Goal: Task Accomplishment & Management: Use online tool/utility

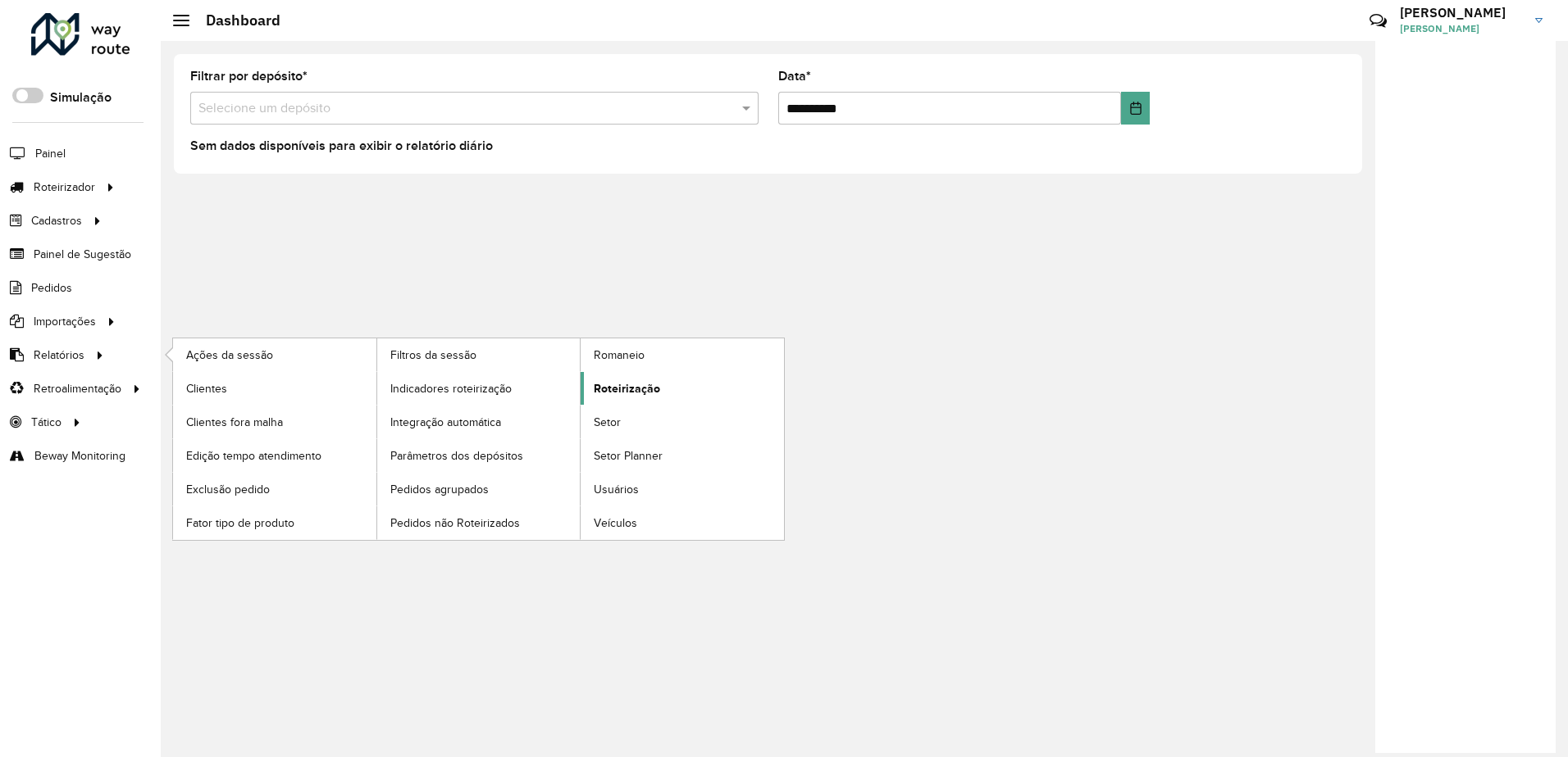
click at [616, 384] on span "Roteirização" at bounding box center [627, 389] width 66 height 18
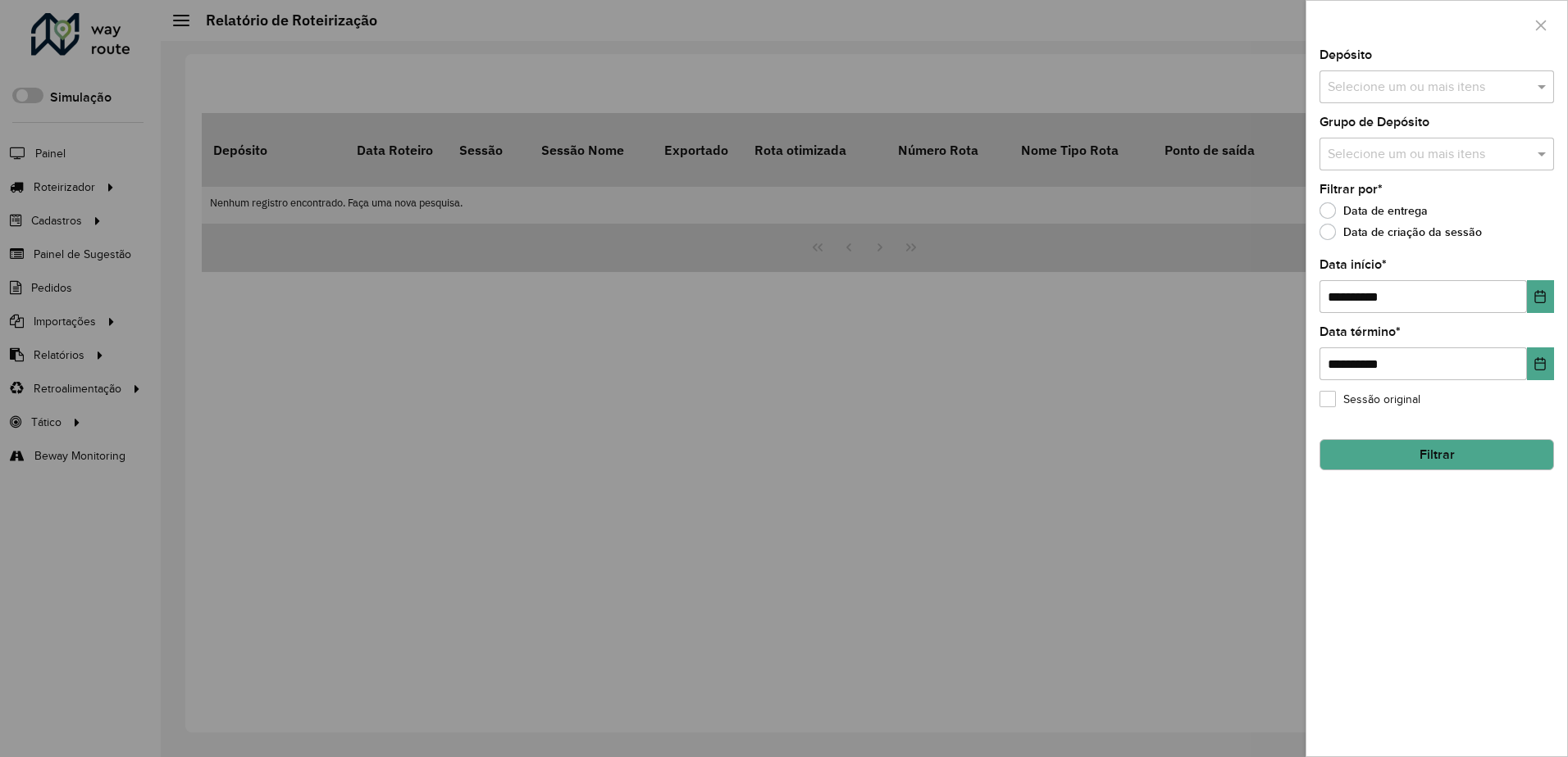
click at [1424, 88] on input "text" at bounding box center [1429, 87] width 210 height 19
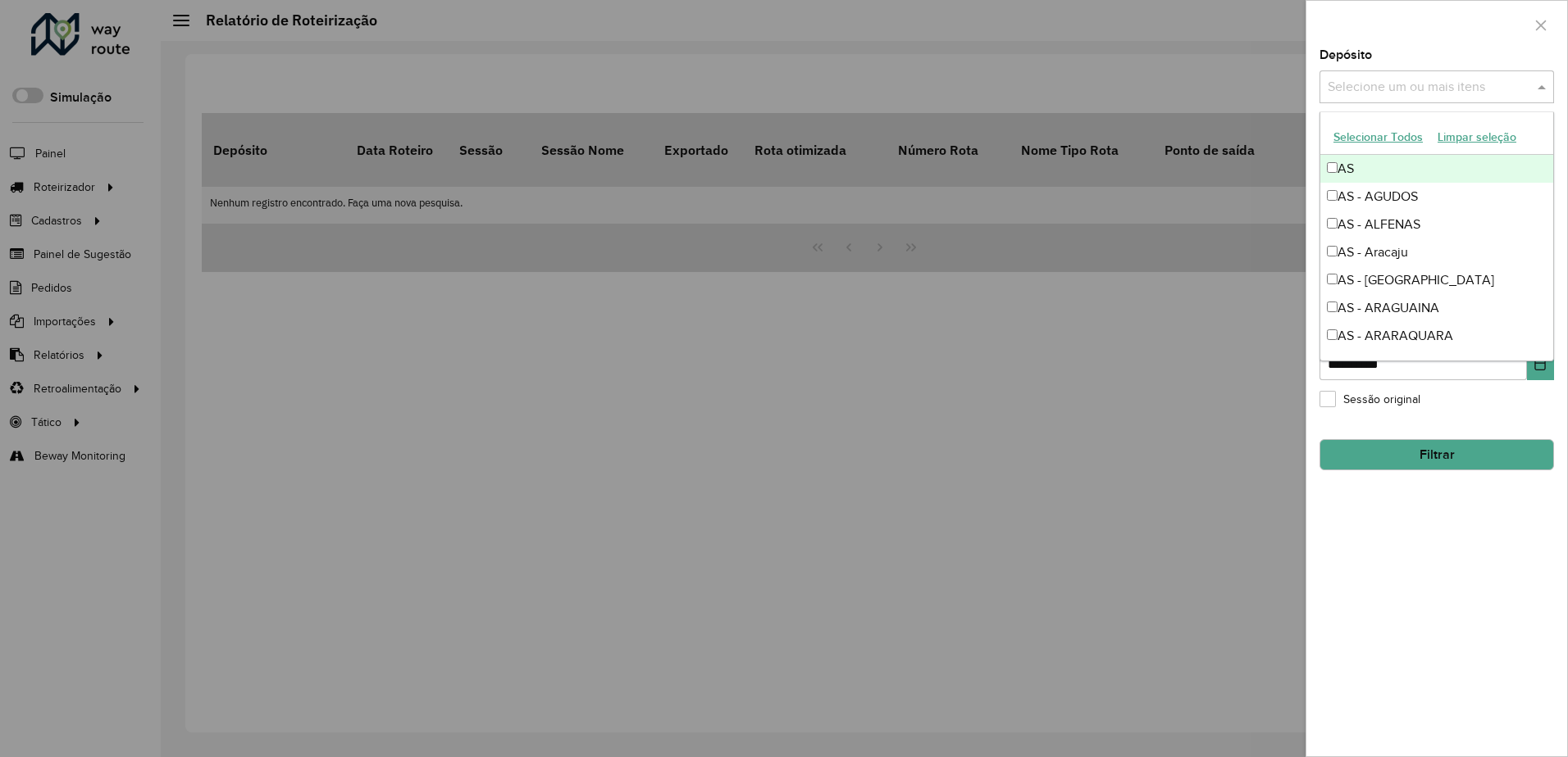
click at [1374, 141] on button "Selecionar Todos" at bounding box center [1378, 137] width 104 height 26
click at [1431, 52] on div "Depósito Selecione um ou mais itens 371 itens selecionados ×" at bounding box center [1436, 76] width 234 height 54
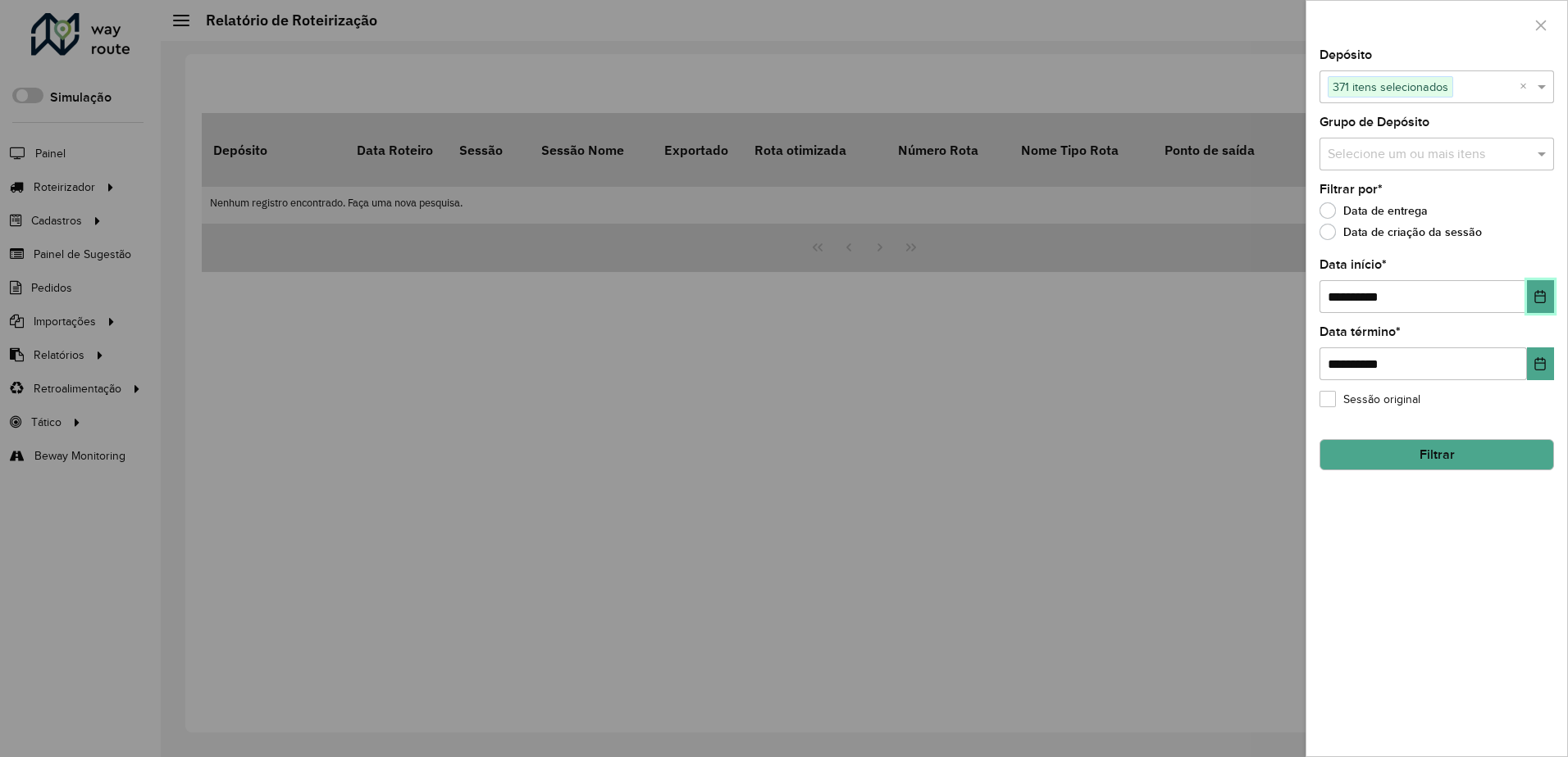
click at [1542, 293] on icon "Choose Date" at bounding box center [1540, 297] width 11 height 13
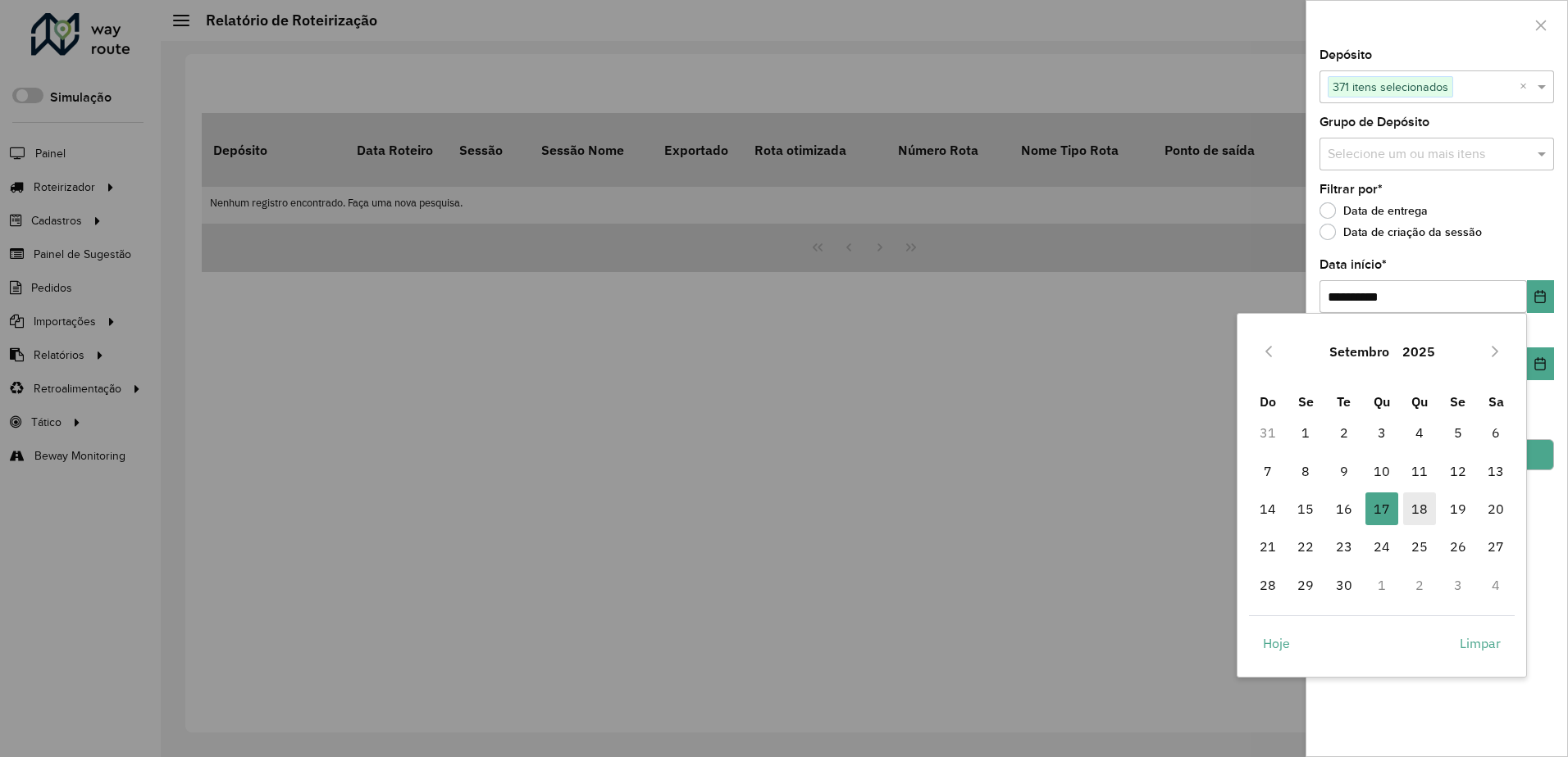
click at [1431, 503] on span "18" at bounding box center [1420, 509] width 33 height 33
type input "**********"
click at [1484, 449] on button "Filtrar" at bounding box center [1436, 455] width 234 height 31
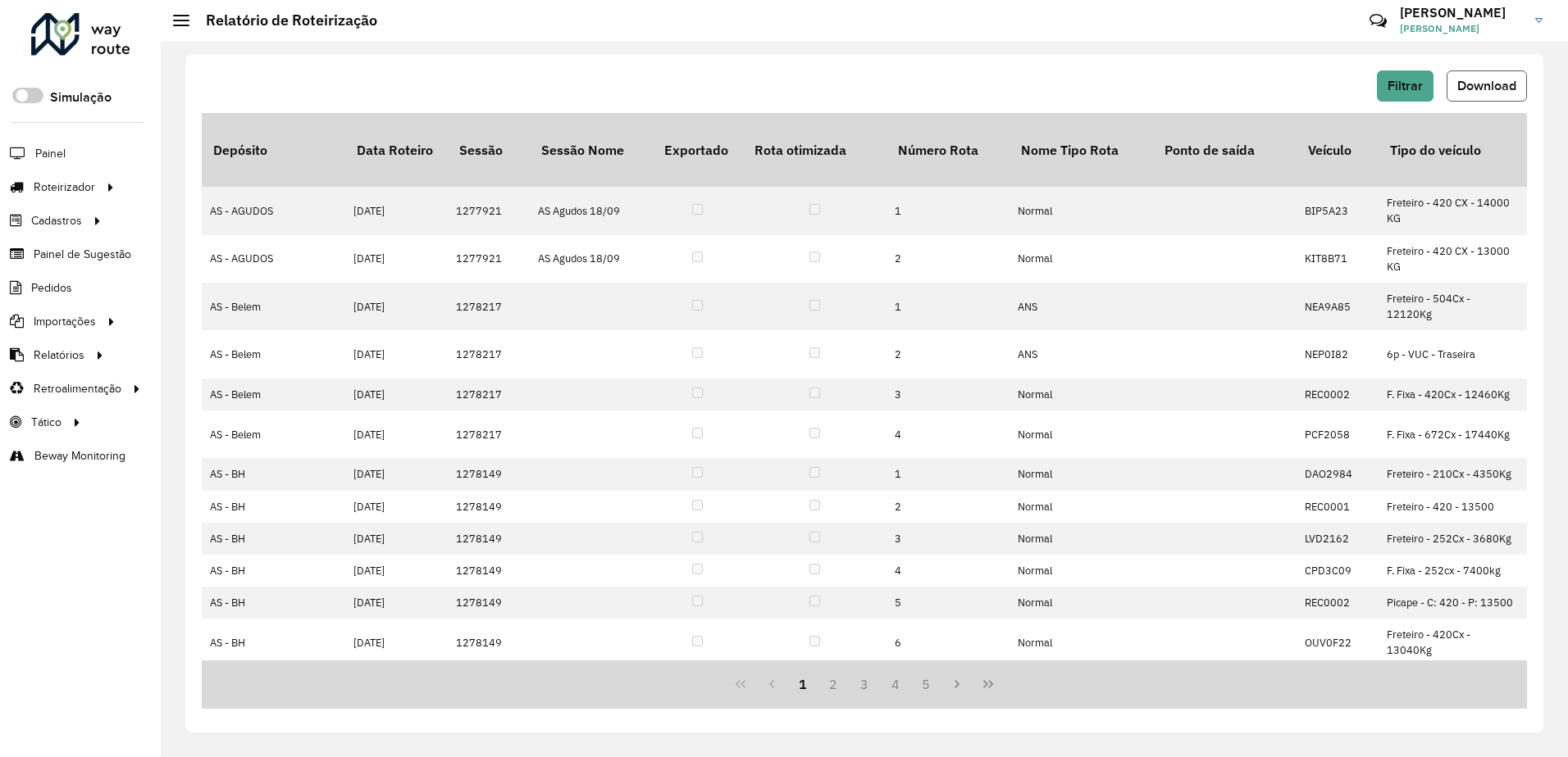
click at [1503, 77] on button "Download" at bounding box center [1486, 86] width 80 height 31
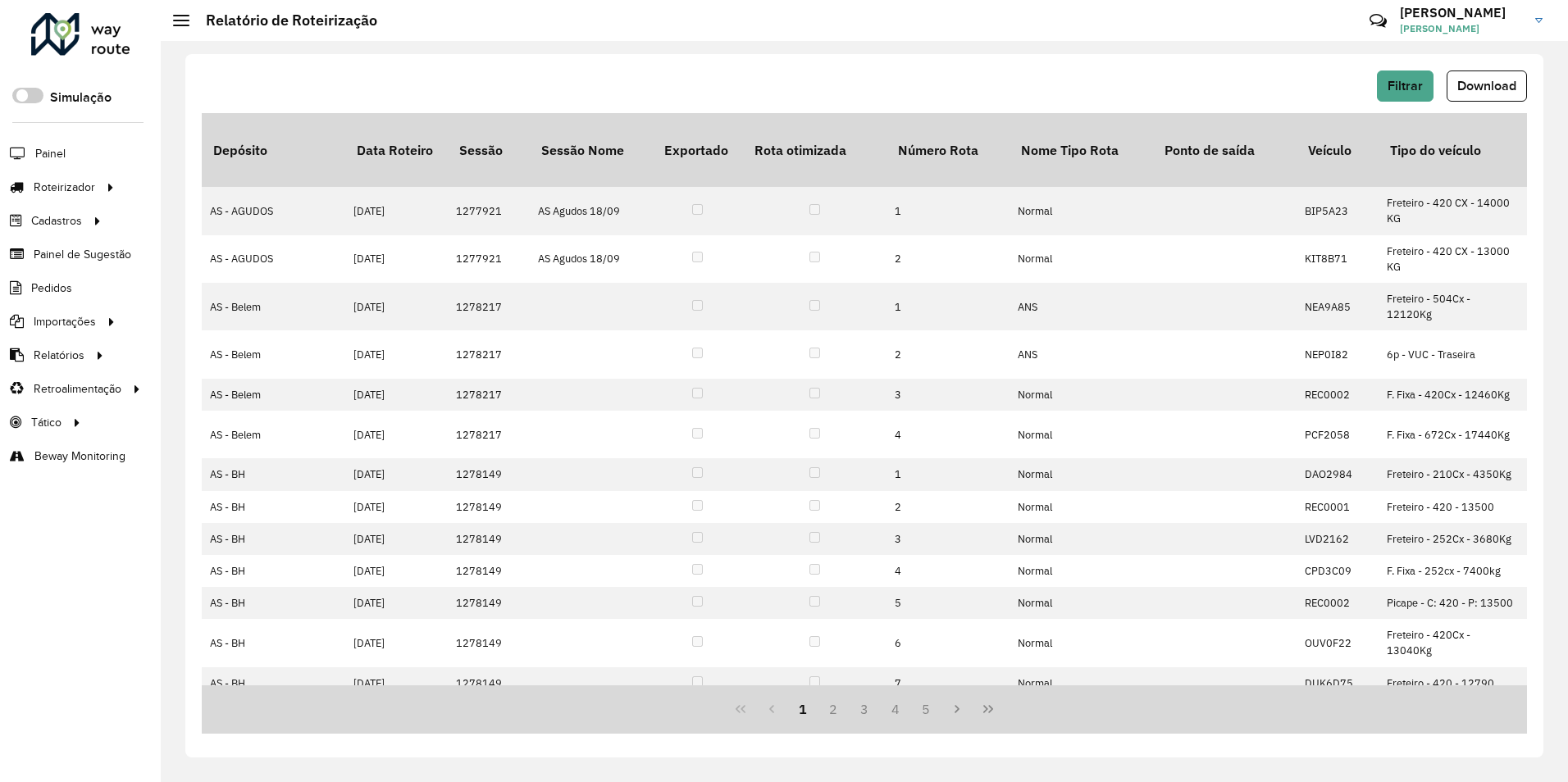
click at [68, 146] on li "Painel" at bounding box center [80, 153] width 160 height 34
click at [59, 149] on span "Painel" at bounding box center [52, 153] width 33 height 18
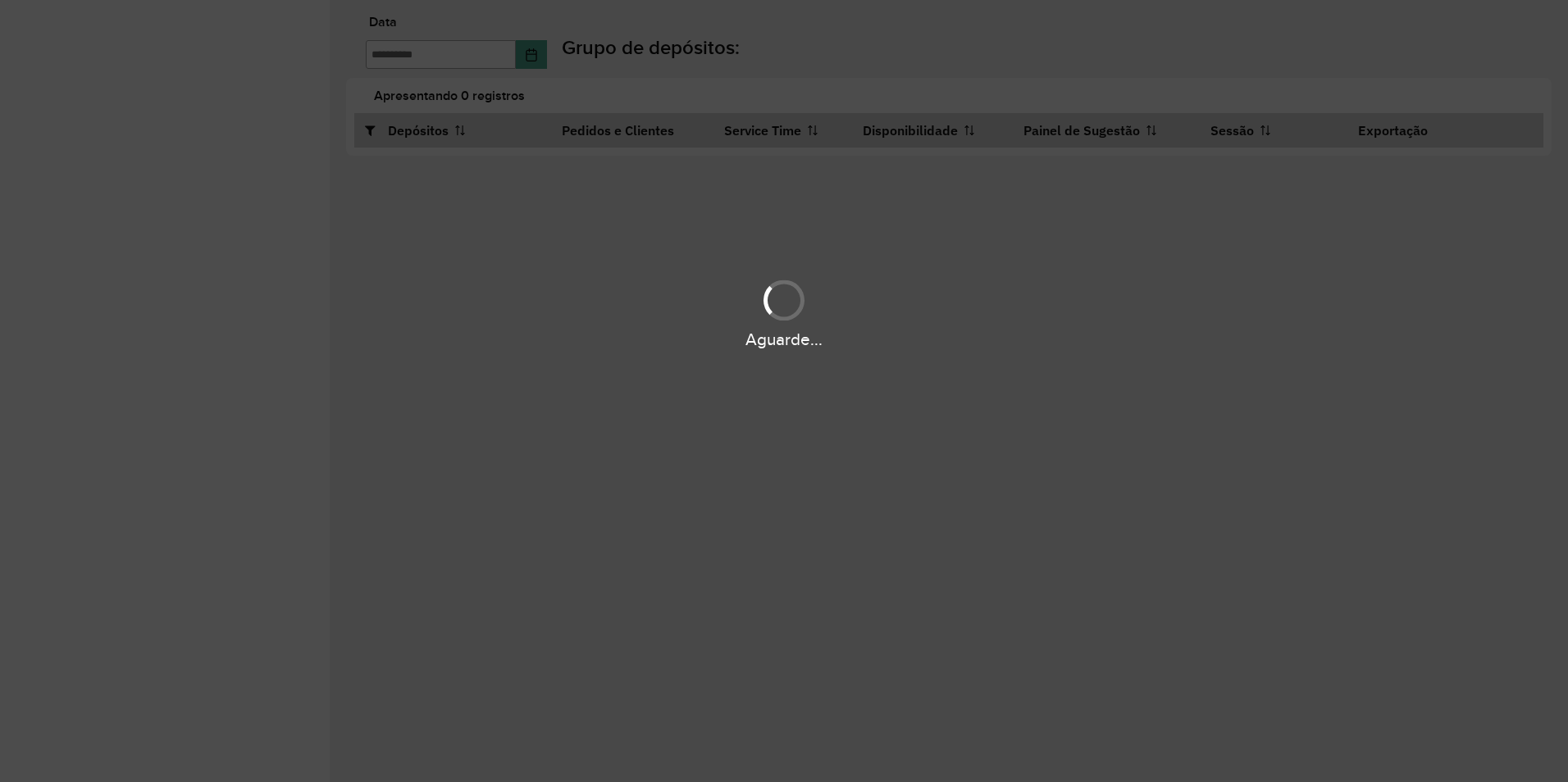
type input "**********"
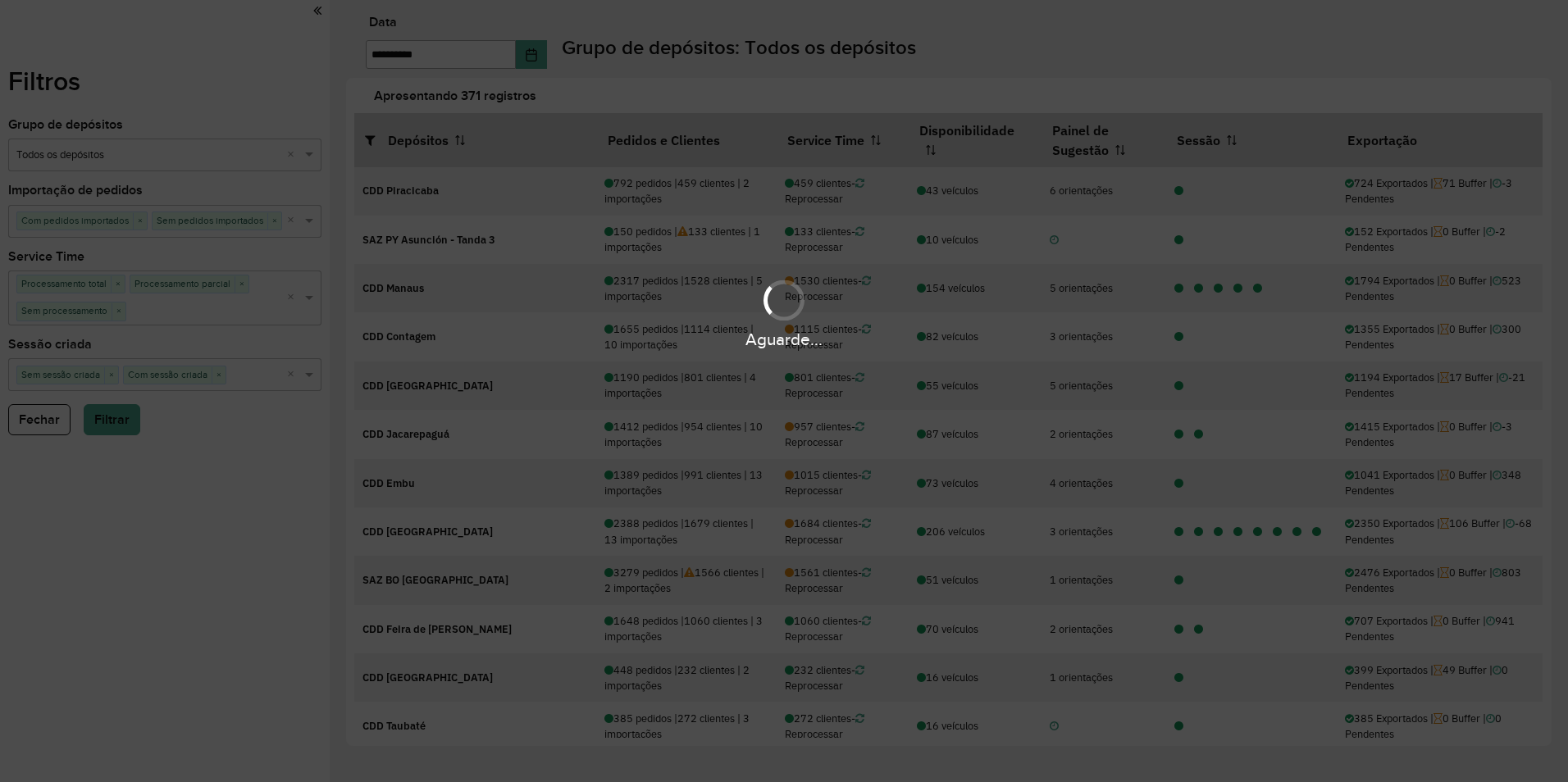
click at [110, 374] on div "Aguarde..." at bounding box center [784, 391] width 1568 height 782
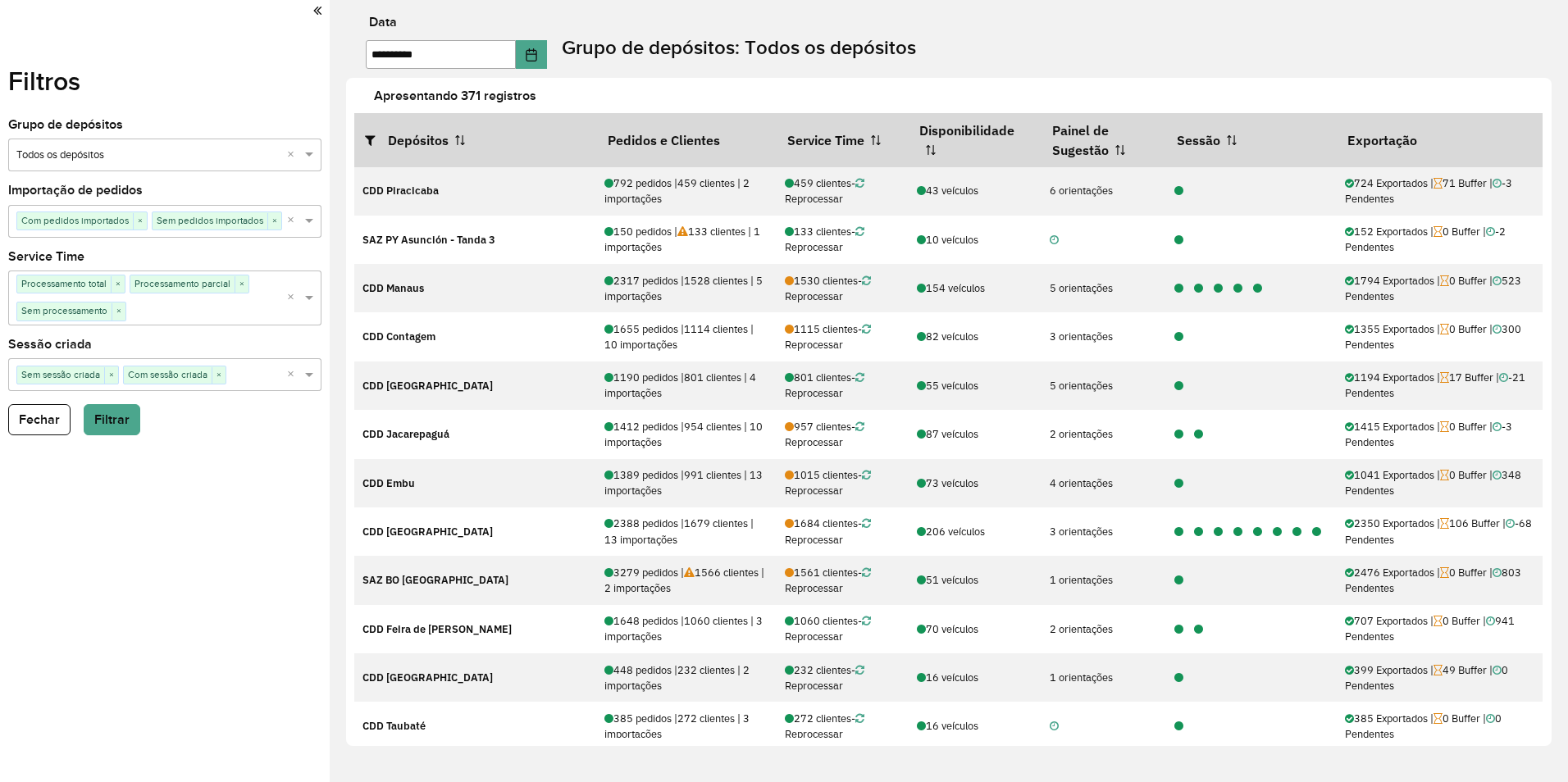
click at [115, 374] on span "×" at bounding box center [111, 375] width 14 height 17
click at [109, 431] on button "Filtrar" at bounding box center [112, 420] width 56 height 31
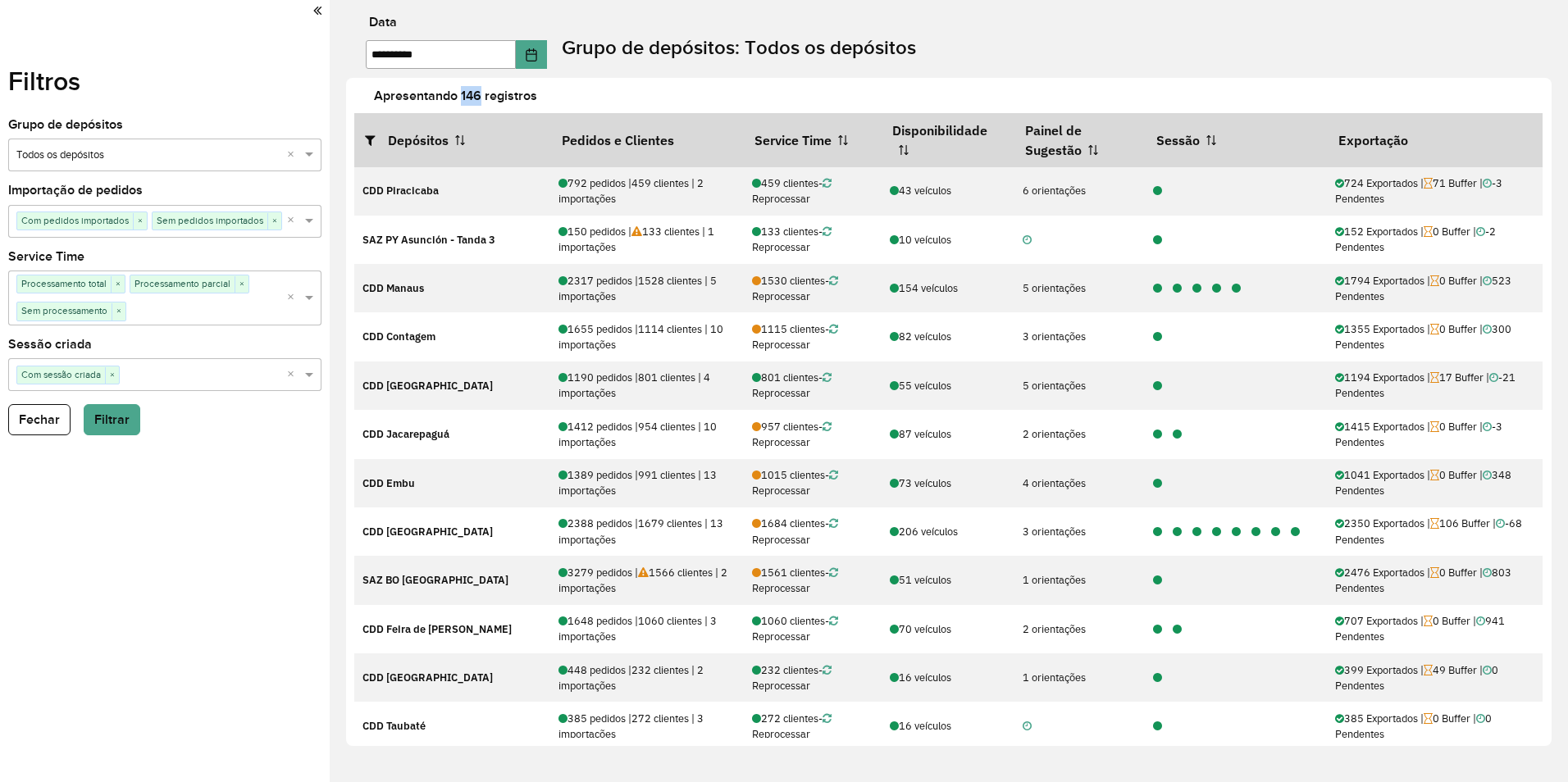
drag, startPoint x: 459, startPoint y: 97, endPoint x: 479, endPoint y: 96, distance: 20.0
click at [479, 96] on label "Apresentando 146 registros" at bounding box center [968, 95] width 1208 height 19
drag, startPoint x: 479, startPoint y: 96, endPoint x: 664, endPoint y: 102, distance: 185.1
click at [664, 102] on label "Apresentando 146 registros" at bounding box center [968, 95] width 1208 height 19
